Goal: Task Accomplishment & Management: Manage account settings

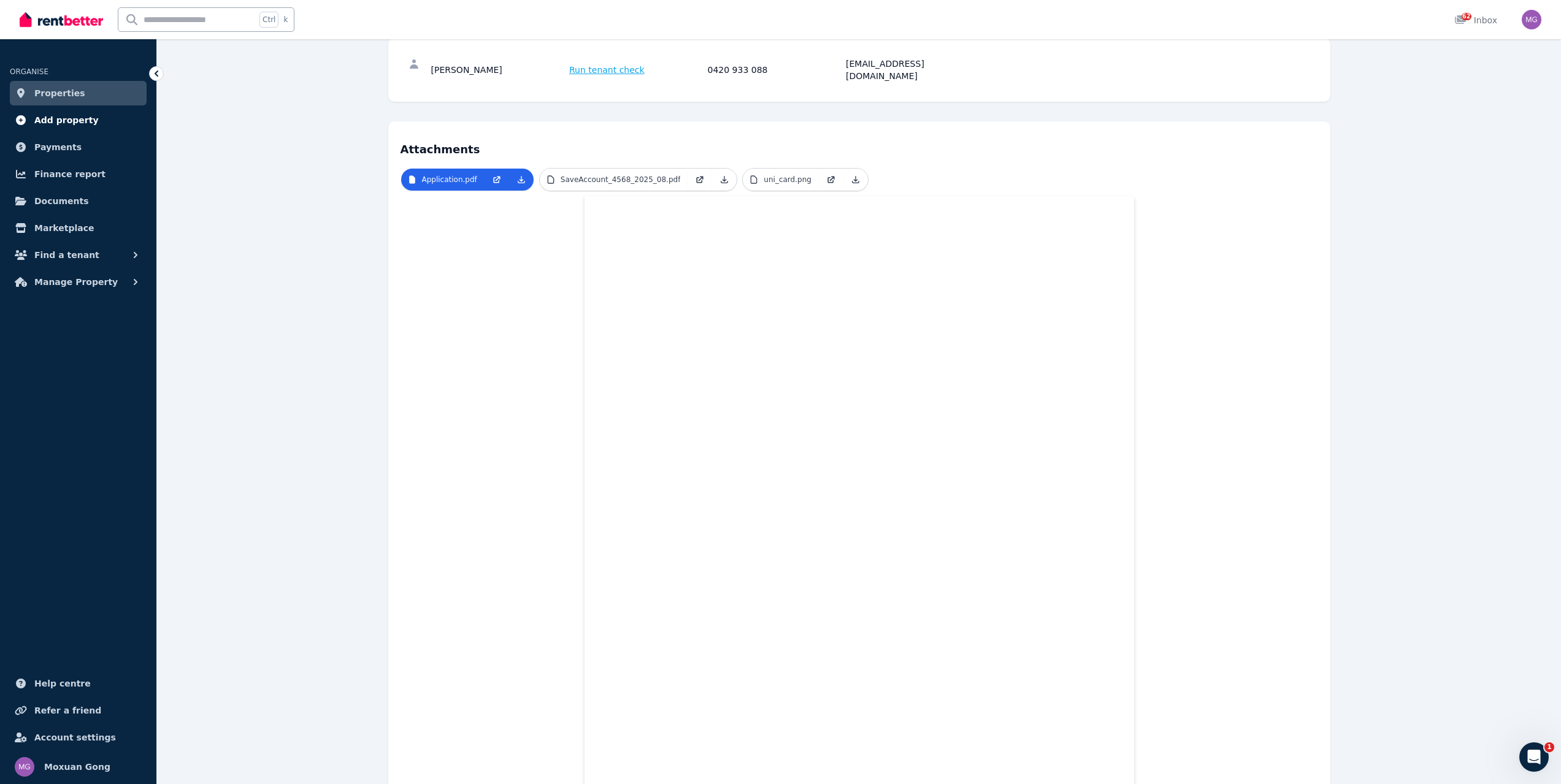
click at [78, 127] on link "Add property" at bounding box center [78, 120] width 137 height 25
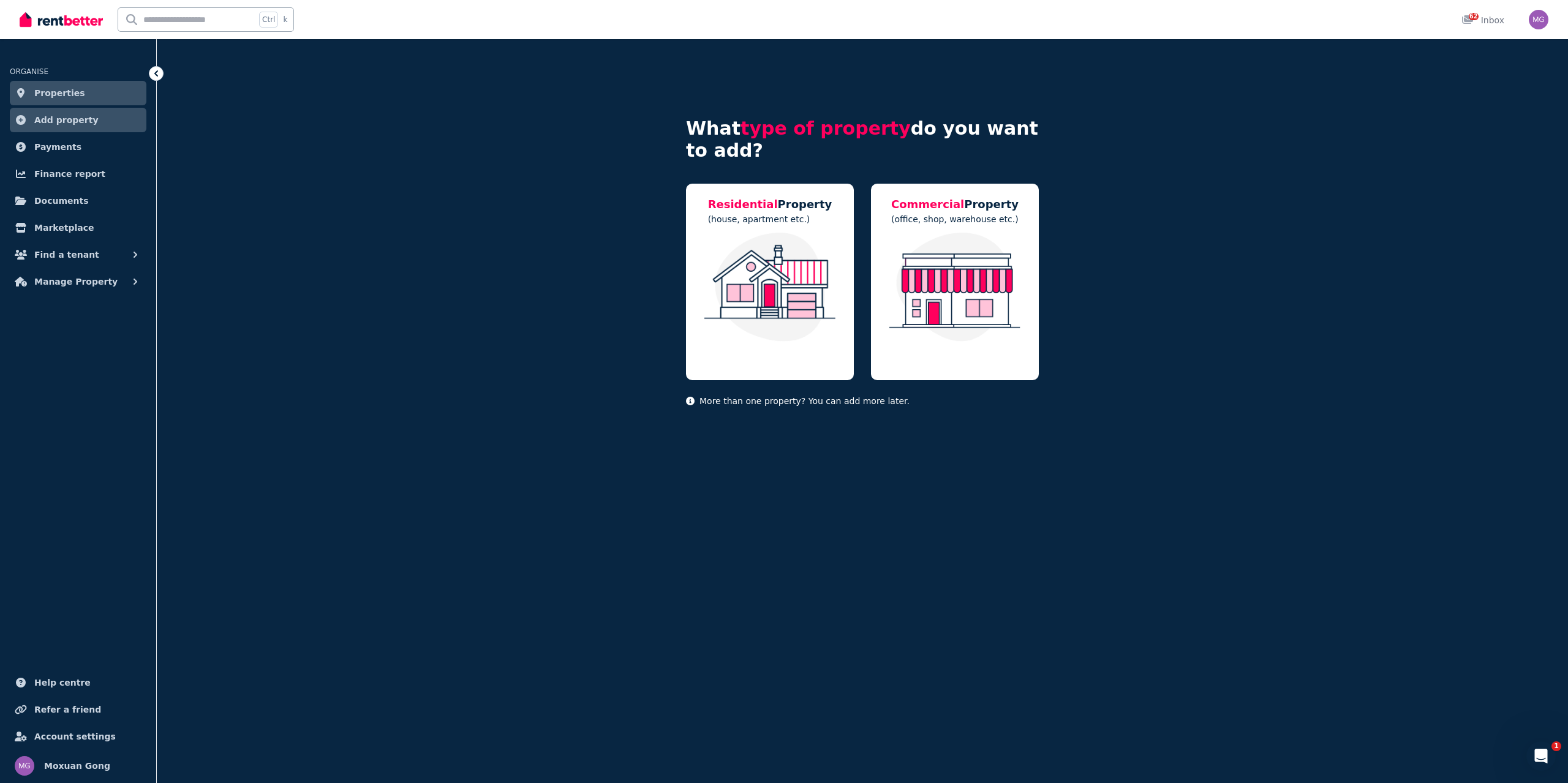
click at [55, 99] on span "Properties" at bounding box center [60, 93] width 51 height 15
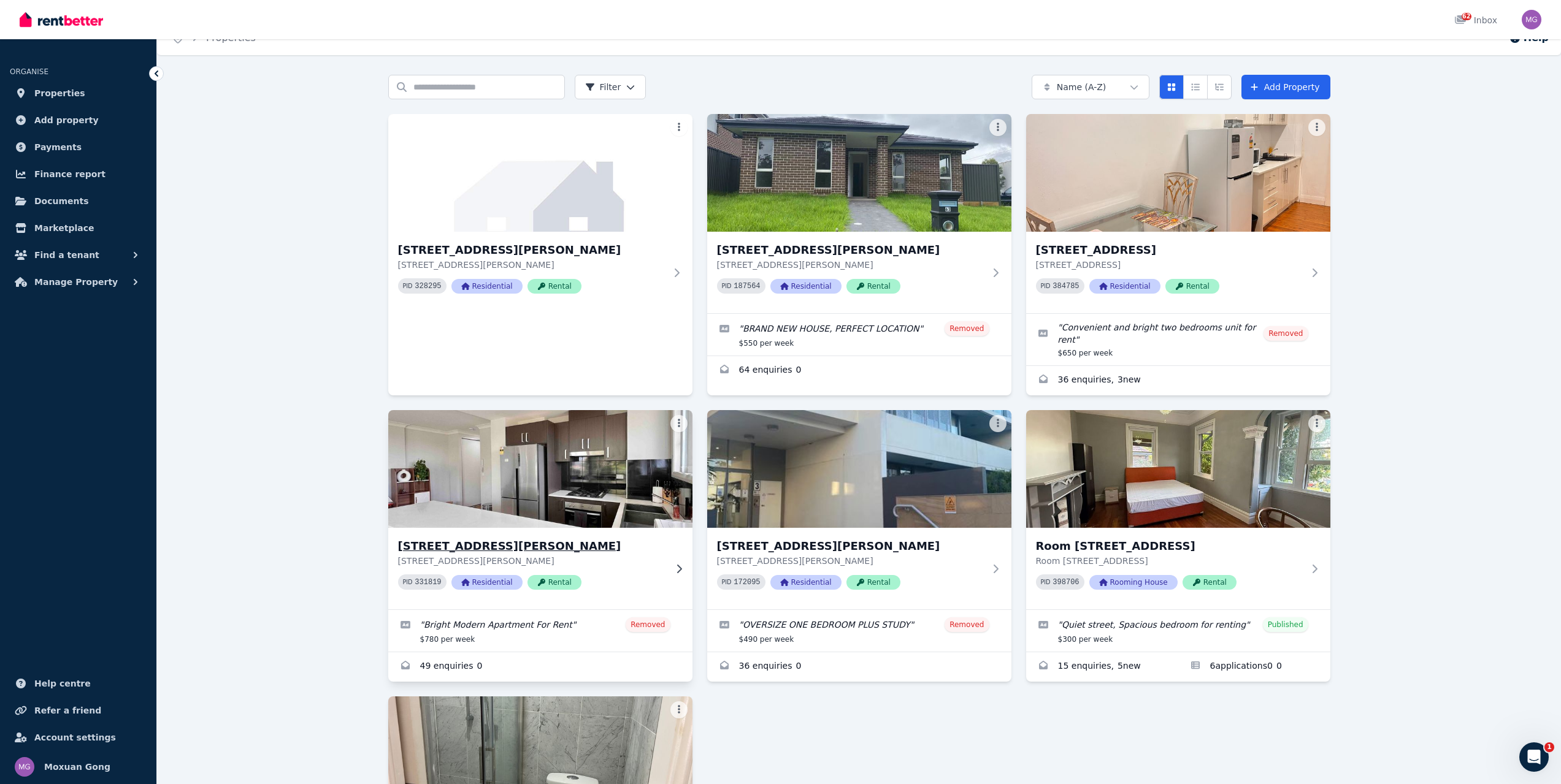
scroll to position [123, 0]
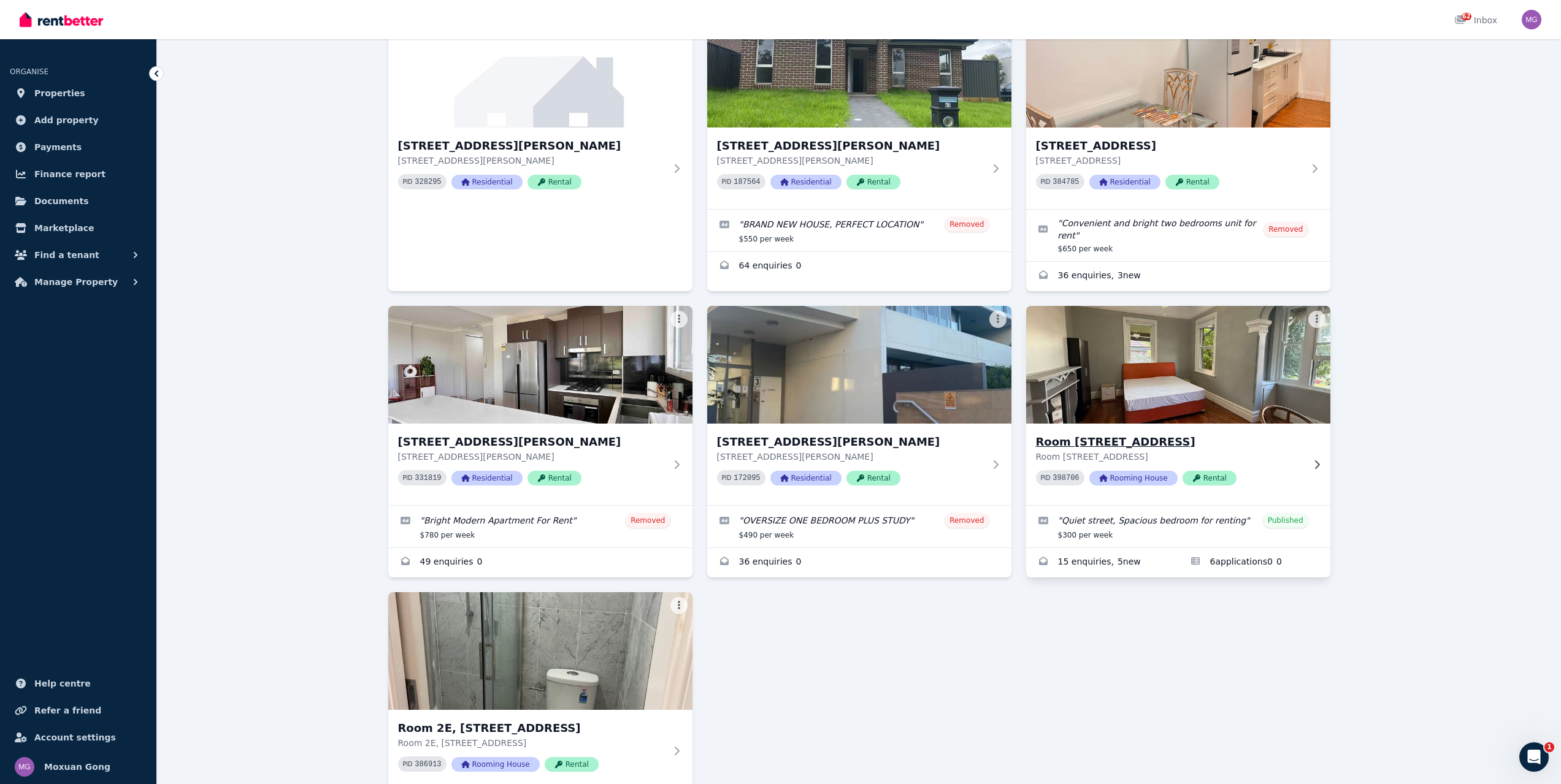
click at [1127, 442] on h3 "Room [STREET_ADDRESS]" at bounding box center [1170, 442] width 268 height 17
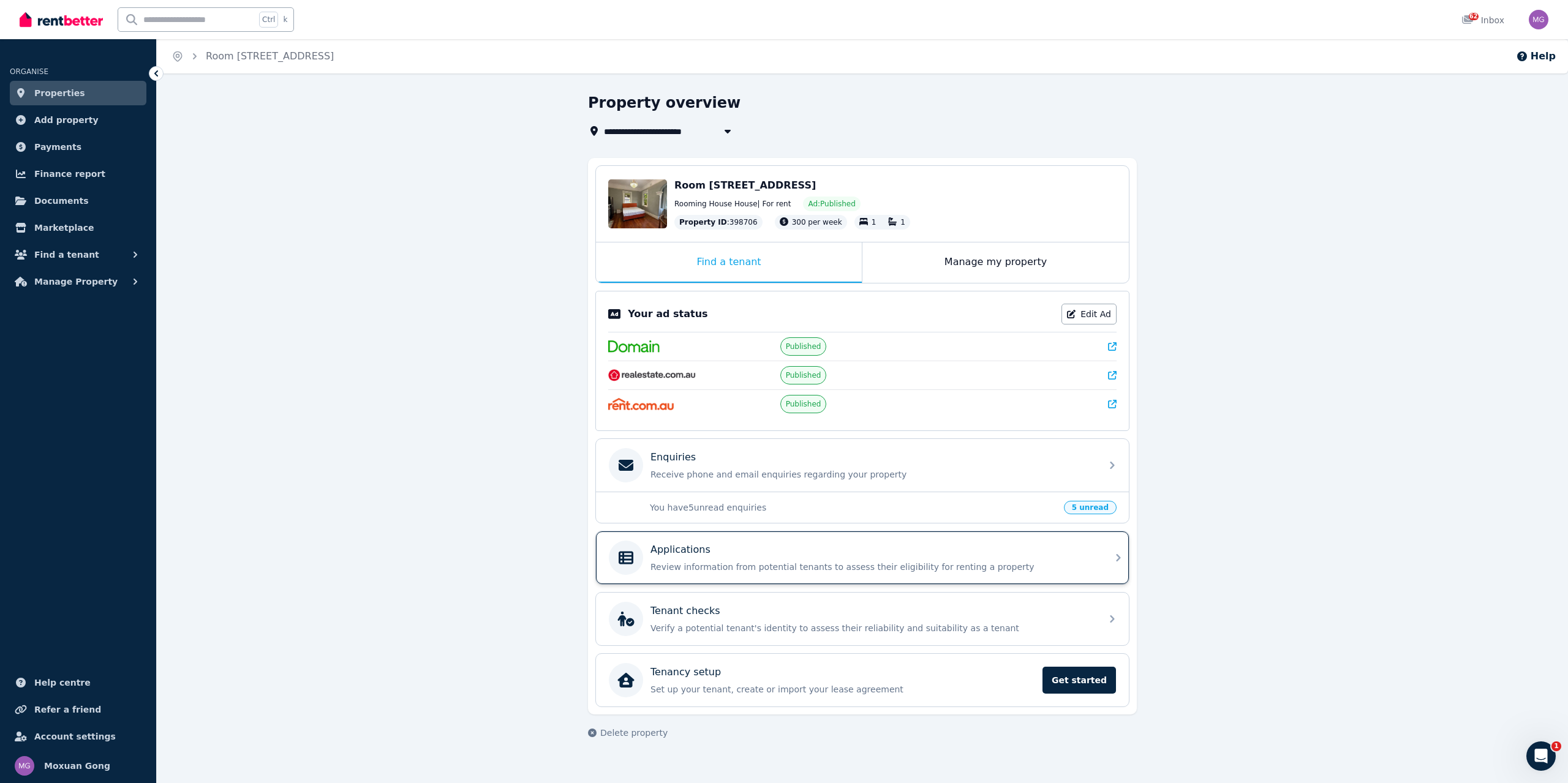
click at [881, 551] on div "Applications" at bounding box center [872, 549] width 444 height 15
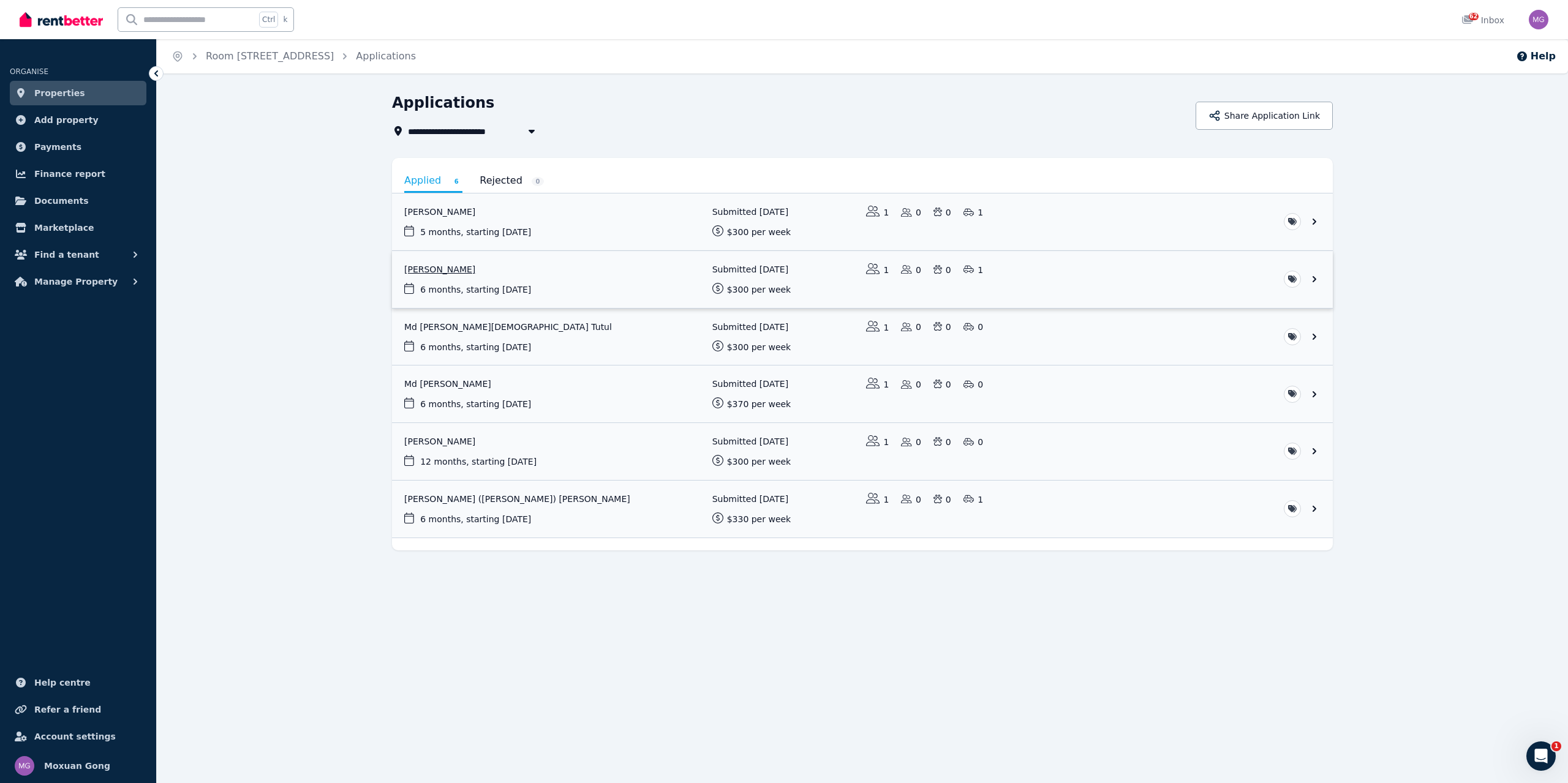
click at [471, 266] on link "View application: Tze Leung" at bounding box center [863, 280] width 941 height 57
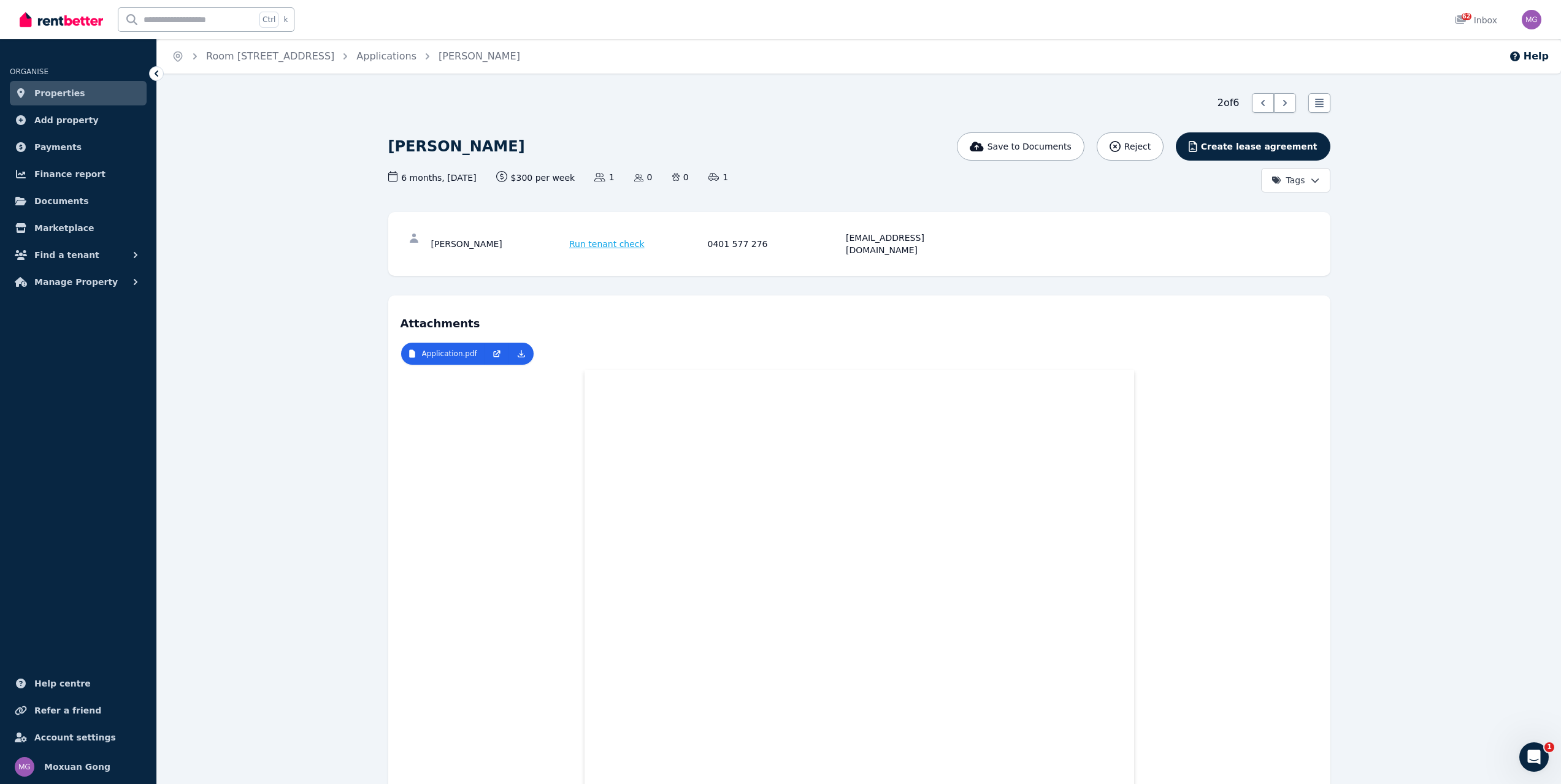
click at [741, 240] on div "0401 577 276" at bounding box center [775, 244] width 135 height 25
click at [929, 233] on div "[EMAIL_ADDRESS][DOMAIN_NAME]" at bounding box center [913, 244] width 135 height 25
drag, startPoint x: 733, startPoint y: 241, endPoint x: 649, endPoint y: 244, distance: 84.1
click at [727, 242] on div "0401 577 276" at bounding box center [775, 244] width 135 height 25
click at [592, 240] on span "Run tenant check" at bounding box center [607, 244] width 75 height 12
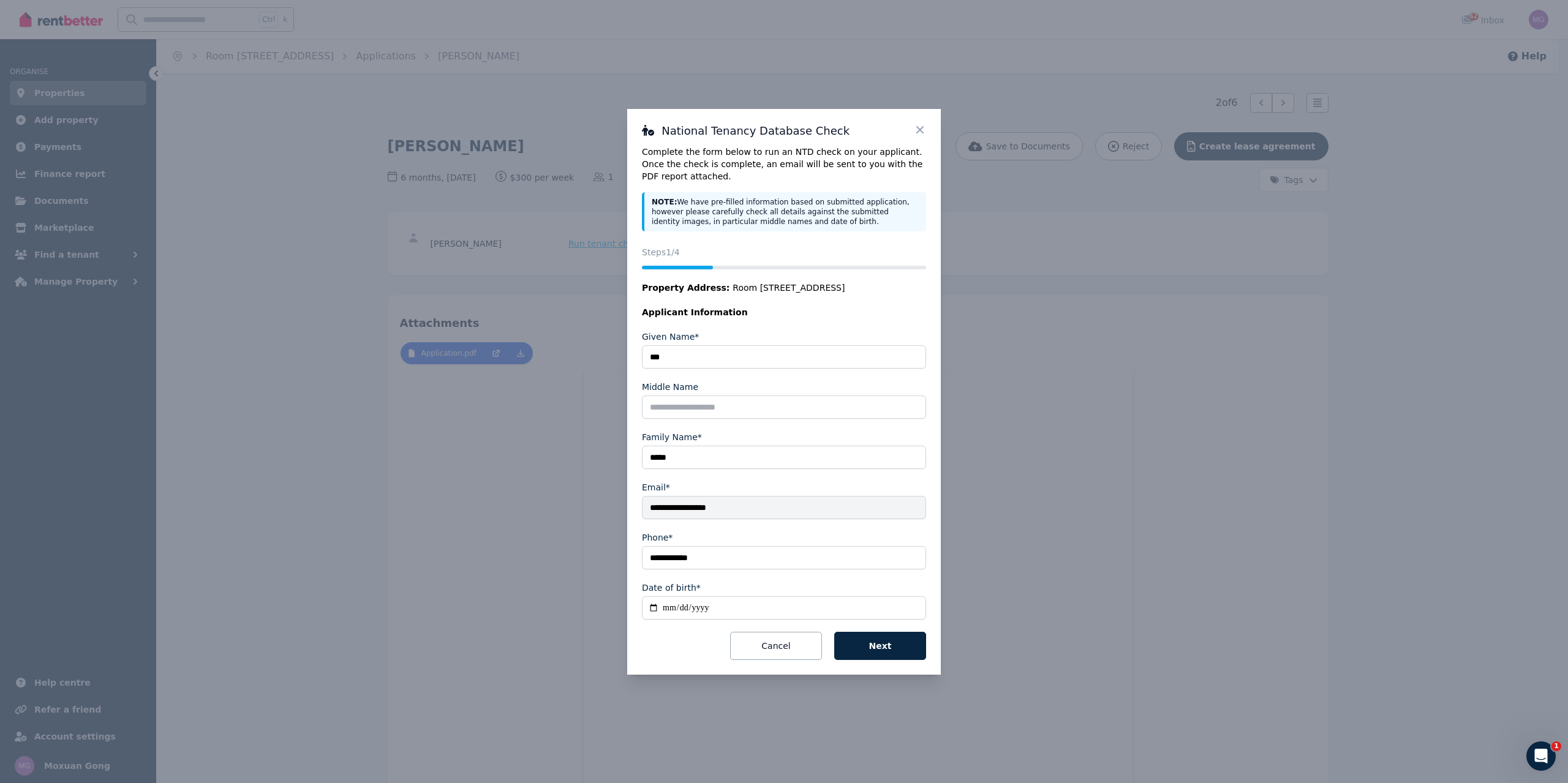
click at [917, 126] on icon at bounding box center [920, 129] width 12 height 12
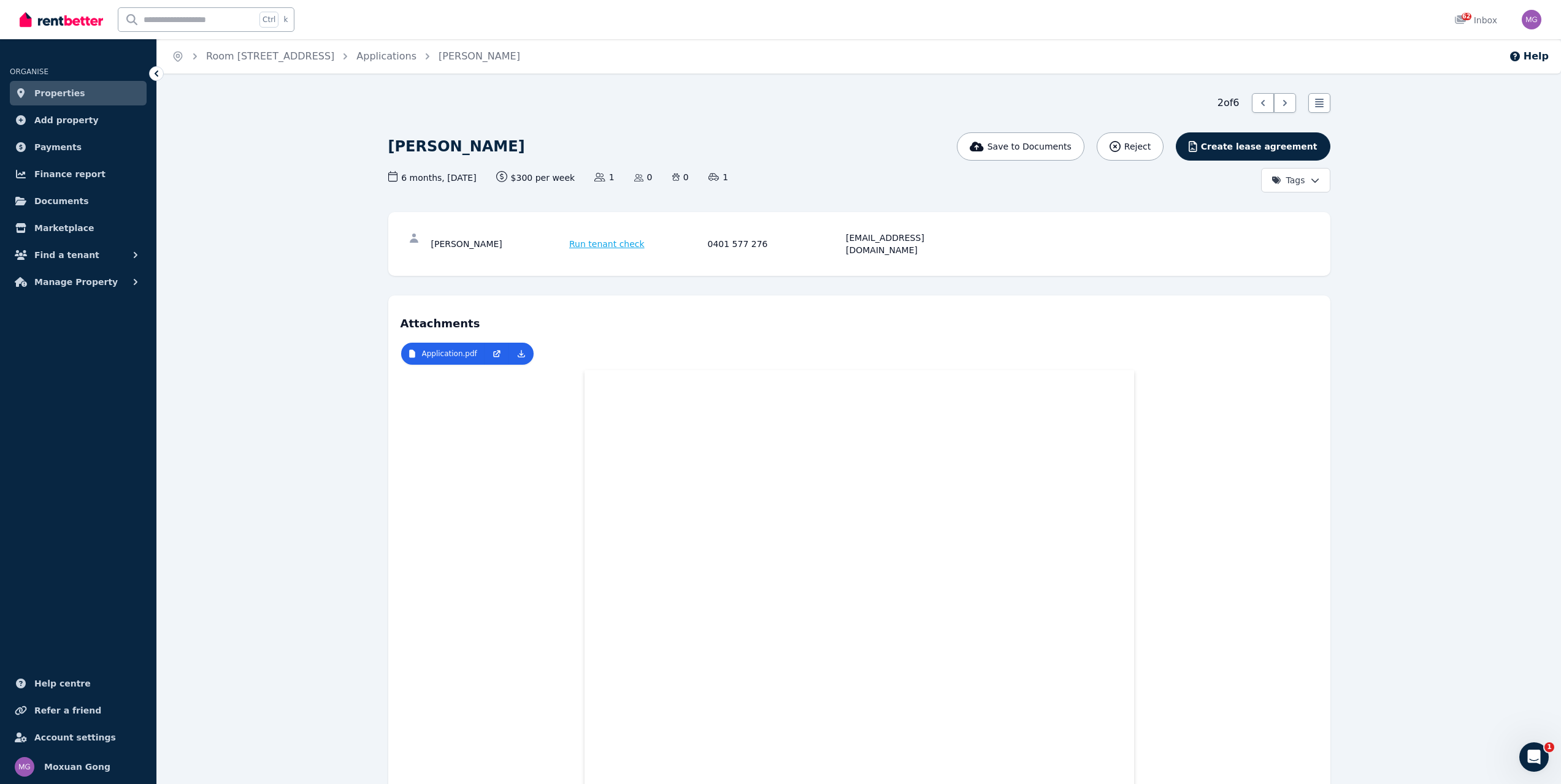
click at [445, 237] on div "[PERSON_NAME]" at bounding box center [499, 244] width 135 height 25
